Goal: Task Accomplishment & Management: Use online tool/utility

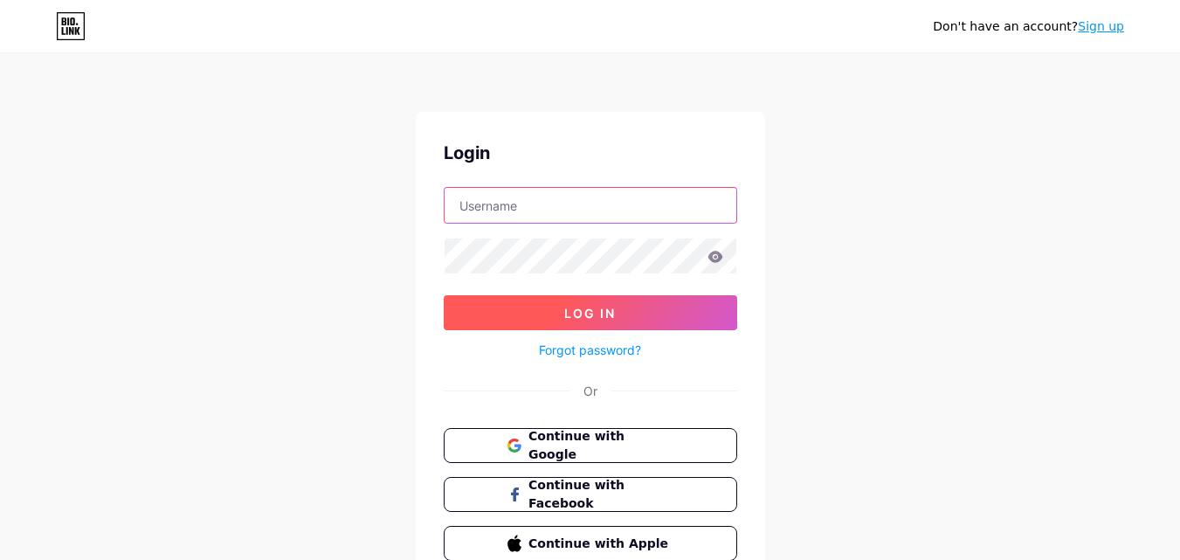
type input "[EMAIL_ADDRESS][DOMAIN_NAME]"
click at [593, 313] on span "Log In" at bounding box center [590, 313] width 52 height 15
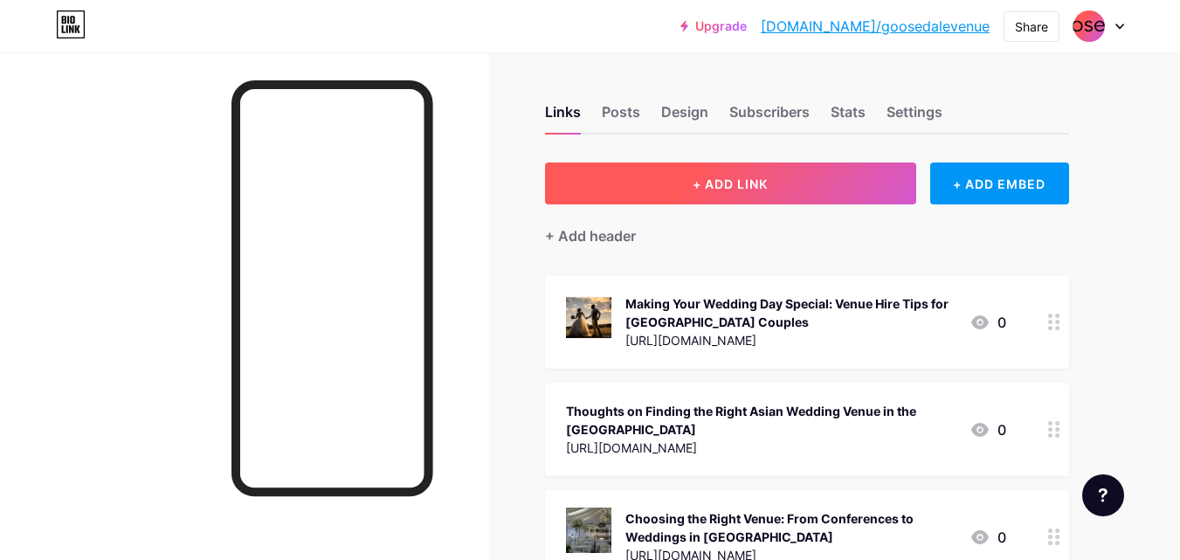
click at [819, 193] on button "+ ADD LINK" at bounding box center [730, 183] width 371 height 42
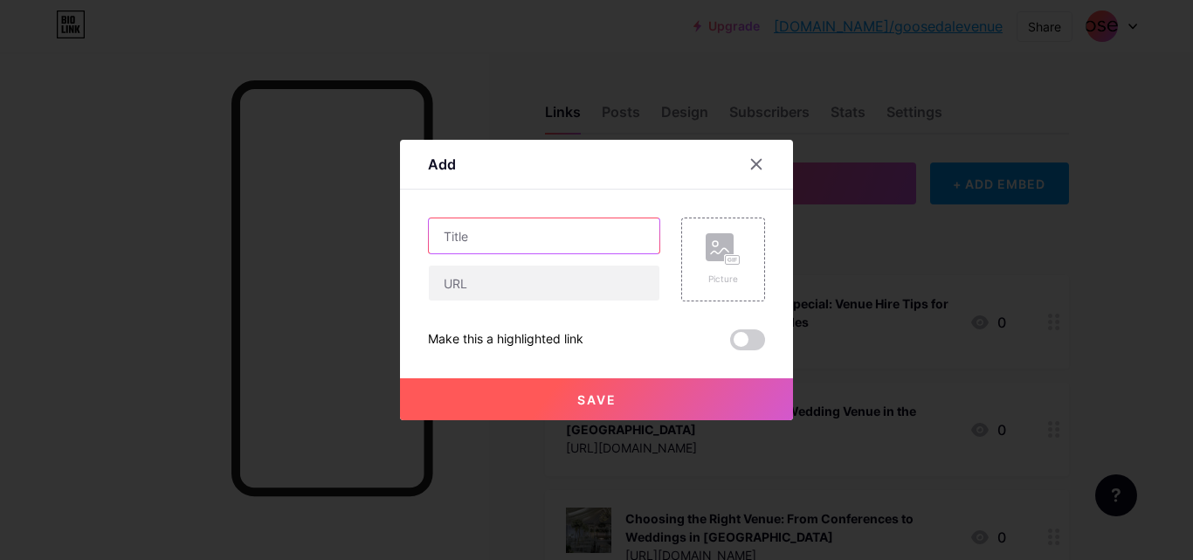
click at [537, 220] on input "text" at bounding box center [544, 235] width 231 height 35
paste input "What Makes a Dry Hire Wedding Venue Different from a Traditional One?"
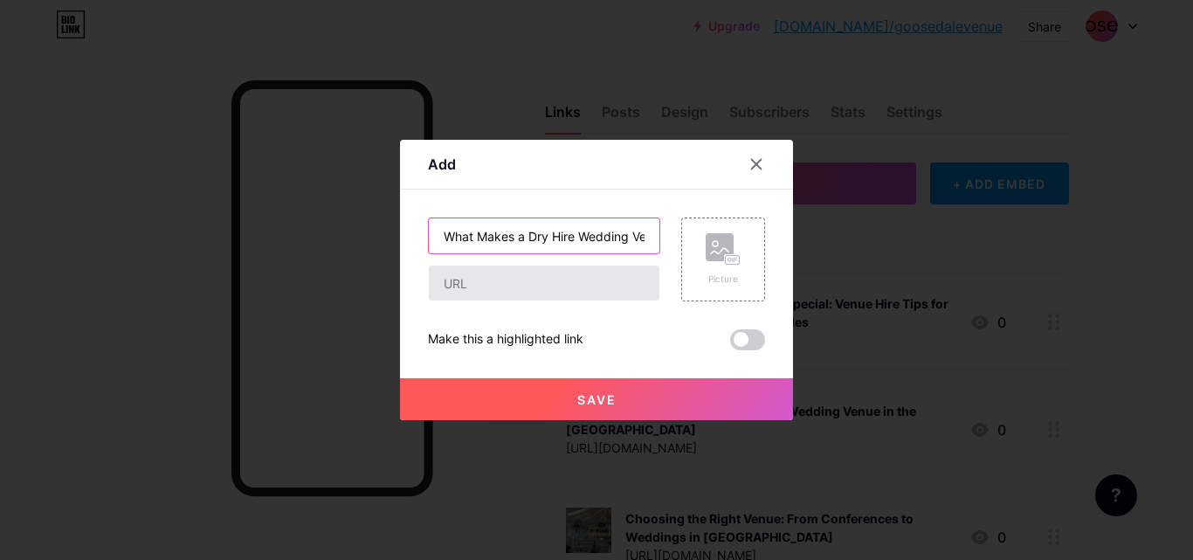
scroll to position [0, 217]
type input "What Makes a Dry Hire Wedding Venue Different from a Traditional One?"
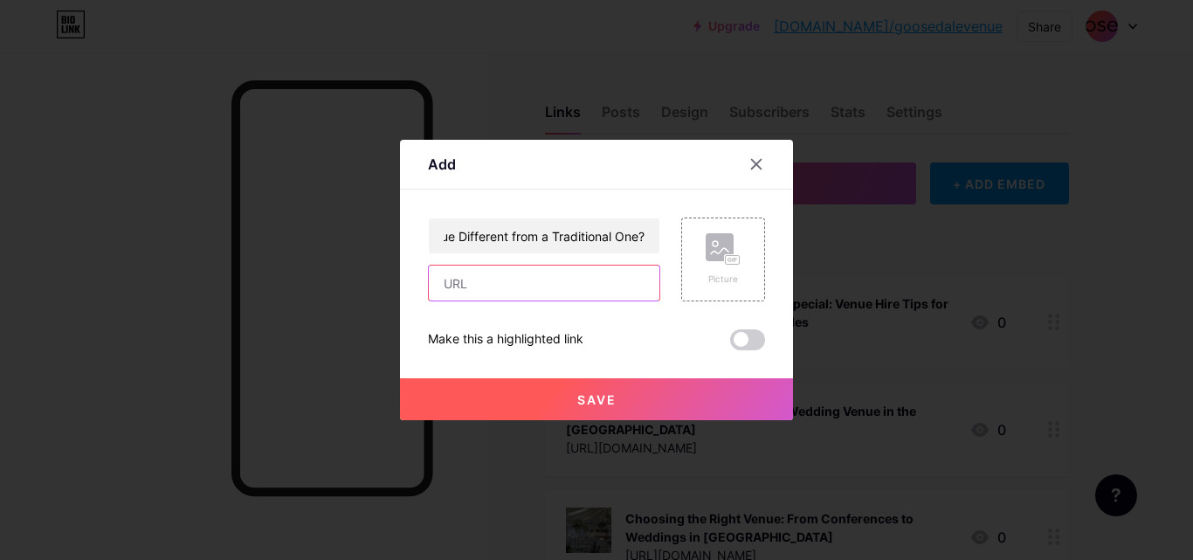
scroll to position [0, 0]
click at [526, 286] on input "text" at bounding box center [544, 283] width 231 height 35
paste input "[URL][DOMAIN_NAME]"
type input "[URL][DOMAIN_NAME]"
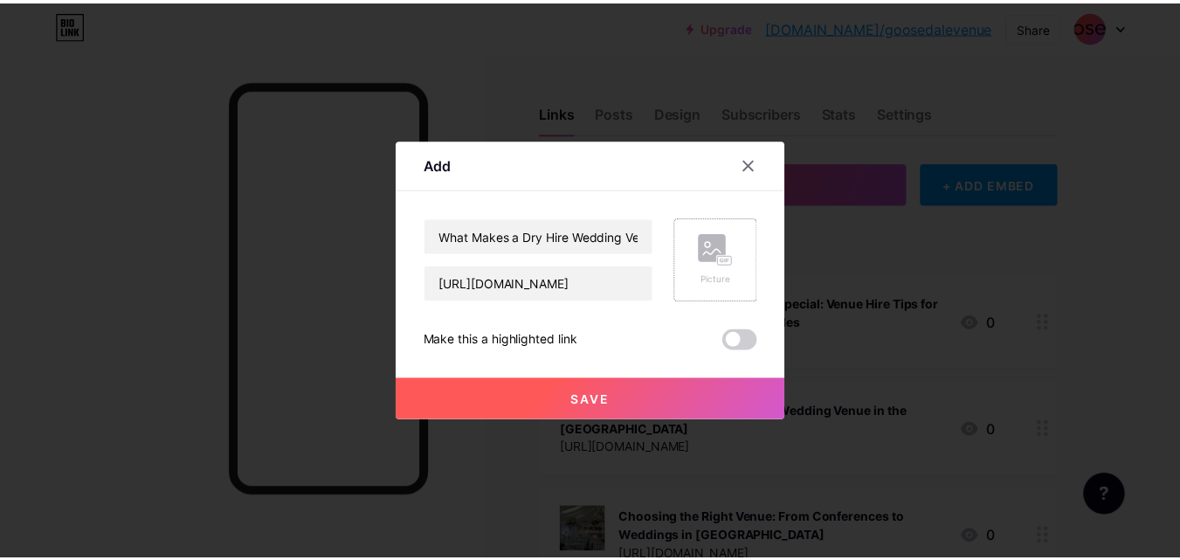
scroll to position [0, 0]
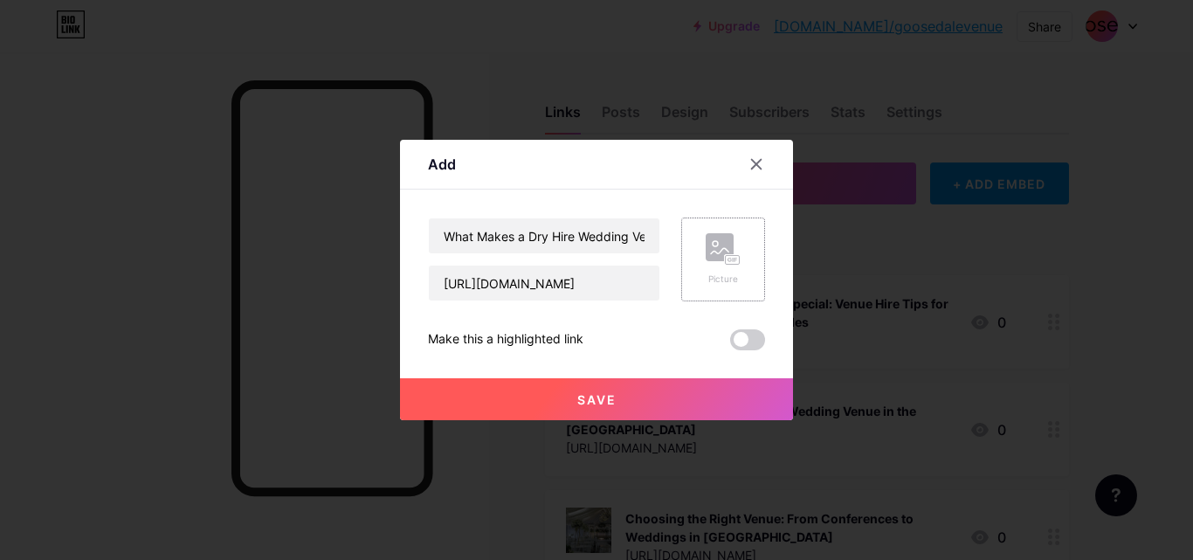
click at [715, 285] on div "Picture" at bounding box center [723, 279] width 35 height 13
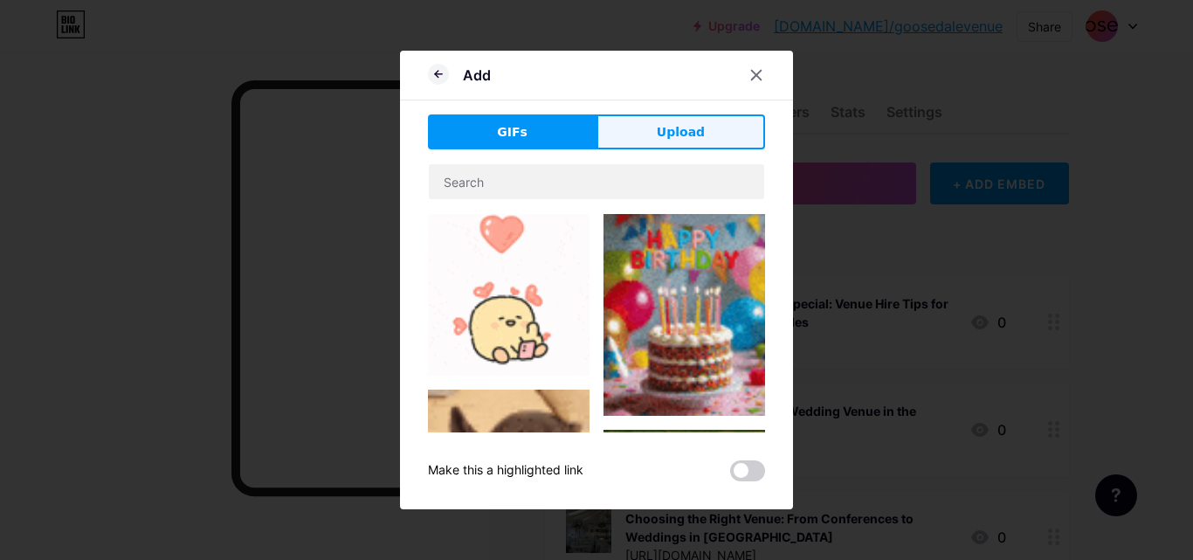
click at [691, 142] on button "Upload" at bounding box center [681, 131] width 169 height 35
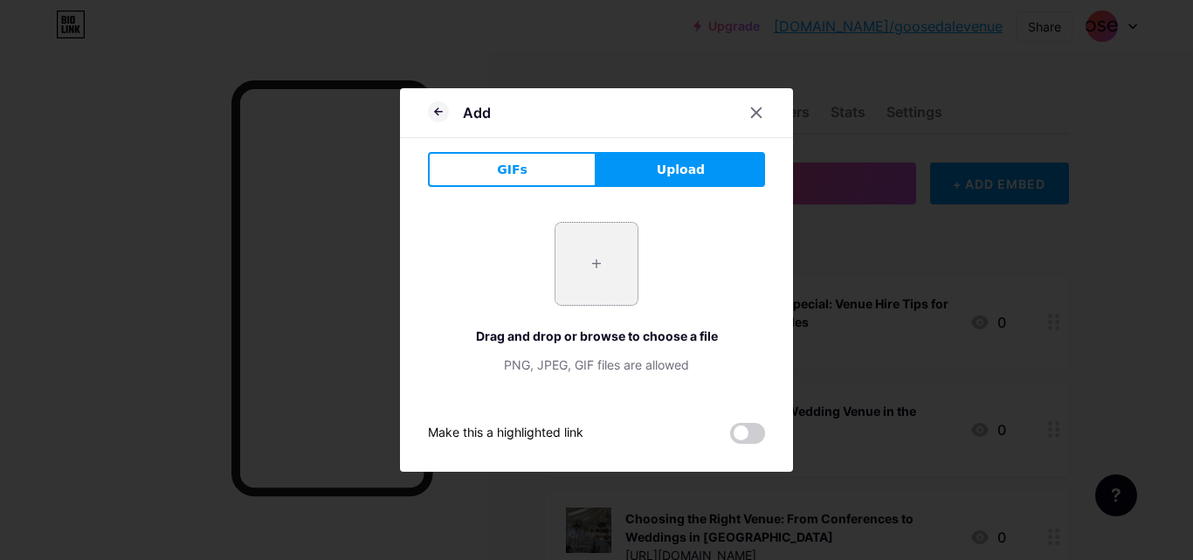
click at [608, 266] on input "file" at bounding box center [596, 264] width 82 height 82
type input "C:\fakepath\Copy-of-IS-conf-1.png"
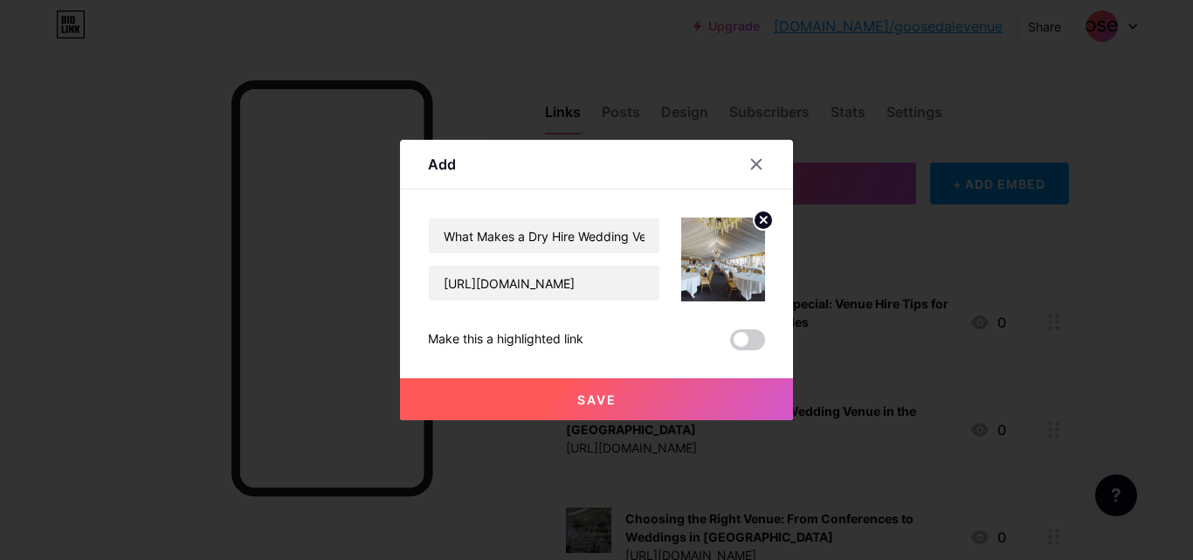
click at [749, 342] on span at bounding box center [747, 339] width 35 height 21
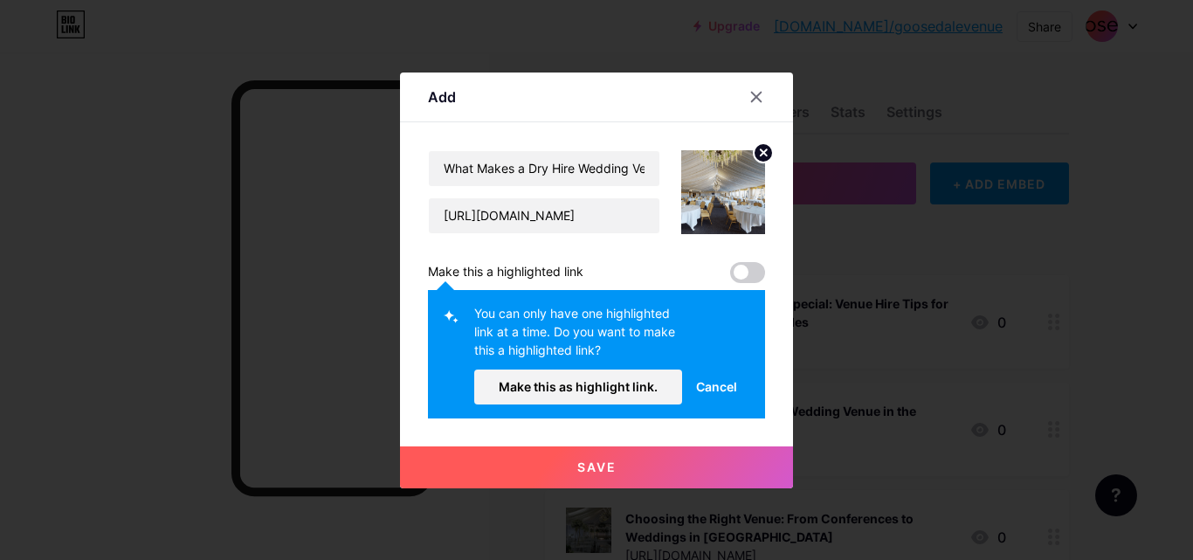
click at [666, 456] on button "Save" at bounding box center [596, 467] width 393 height 42
